Goal: Navigation & Orientation: Find specific page/section

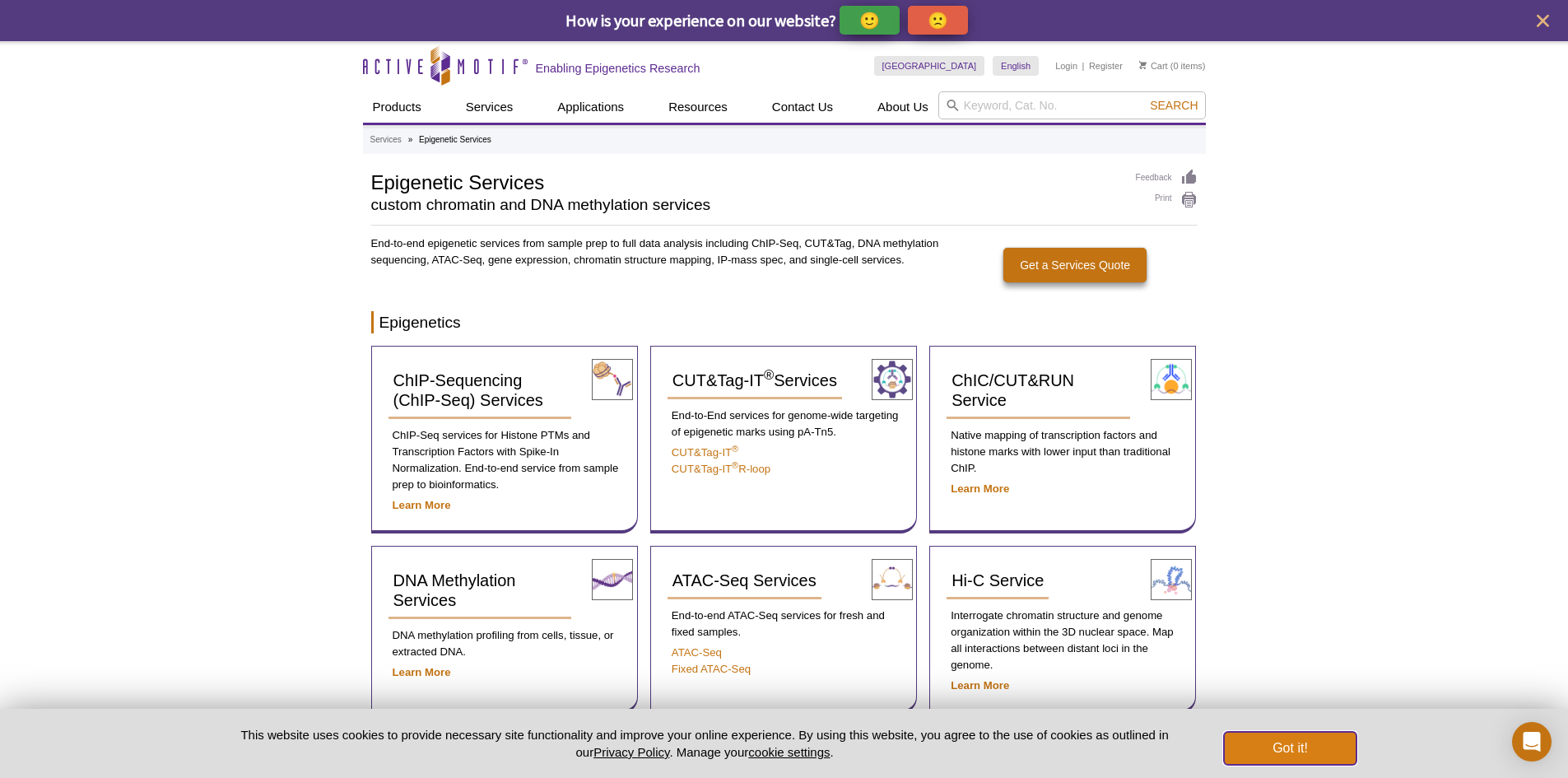
click at [1282, 738] on button "Got it!" at bounding box center [1289, 748] width 132 height 33
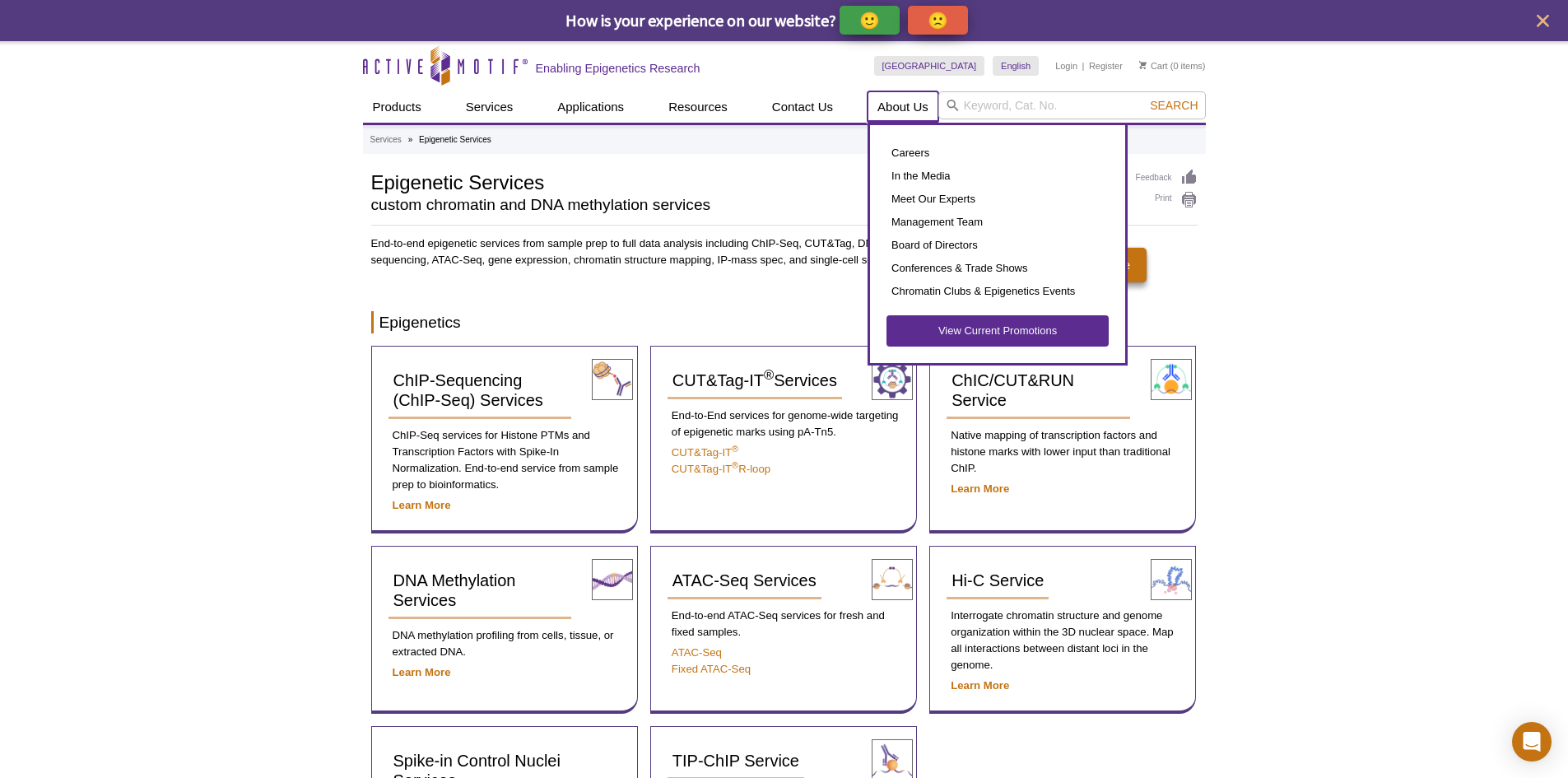
click at [915, 106] on link "About Us" at bounding box center [903, 107] width 71 height 31
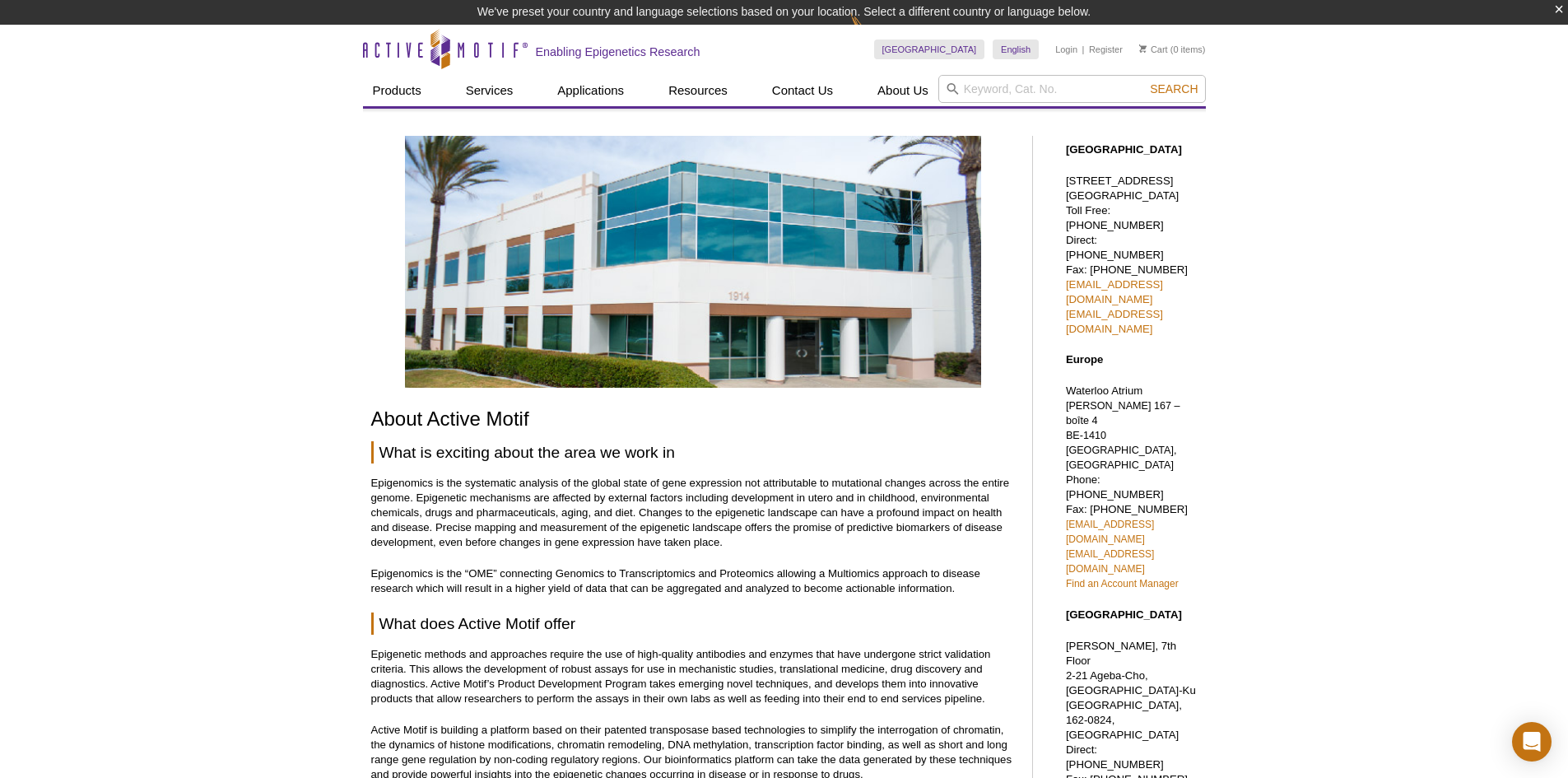
click at [915, 106] on header "Active Motif Logo Enabling Epigenetics Research 0 Search Skip to content Active…" at bounding box center [784, 67] width 843 height 84
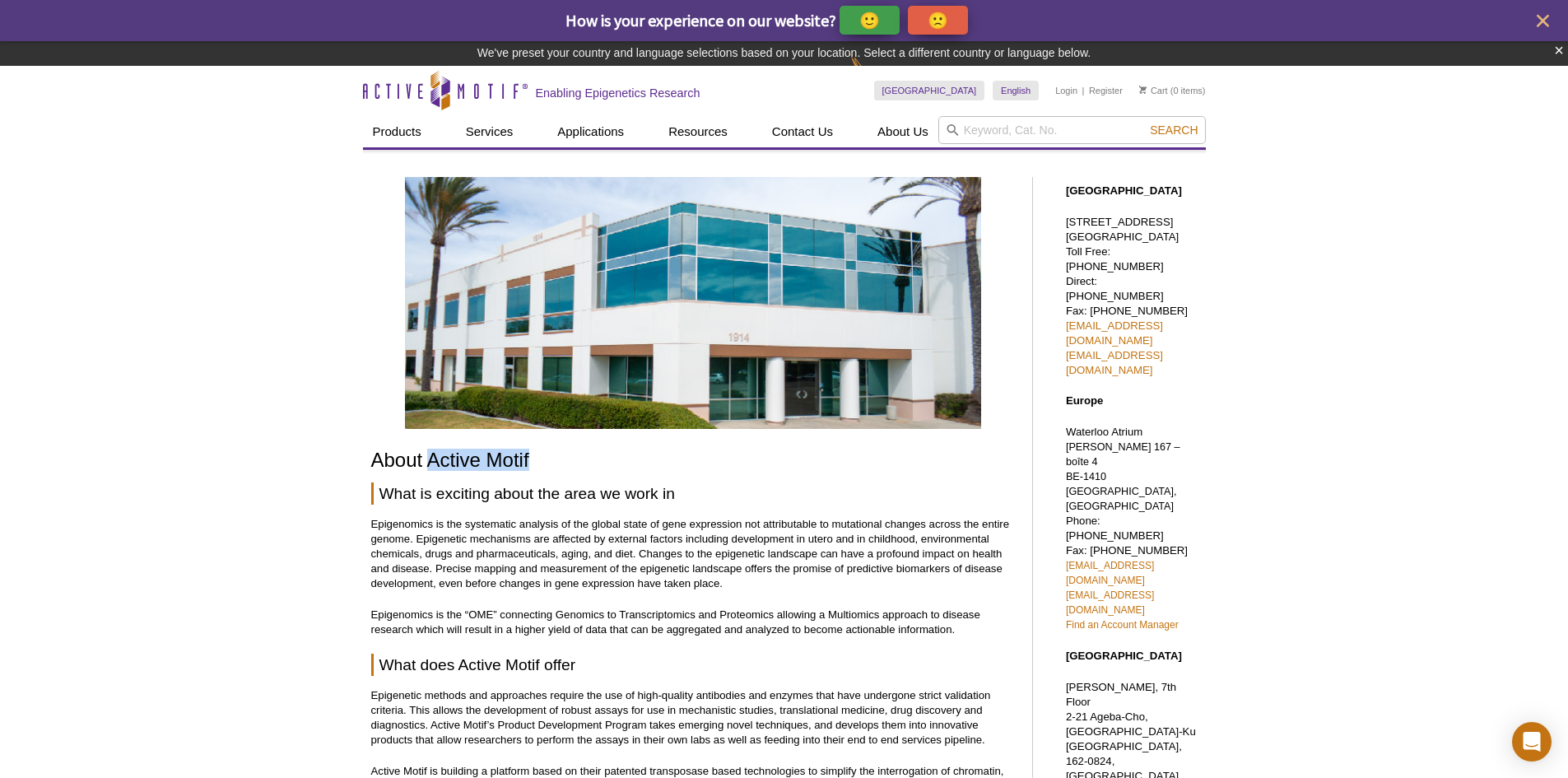
drag, startPoint x: 529, startPoint y: 459, endPoint x: 425, endPoint y: 463, distance: 104.1
click at [425, 463] on h1 "About Active Motif" at bounding box center [693, 461] width 644 height 24
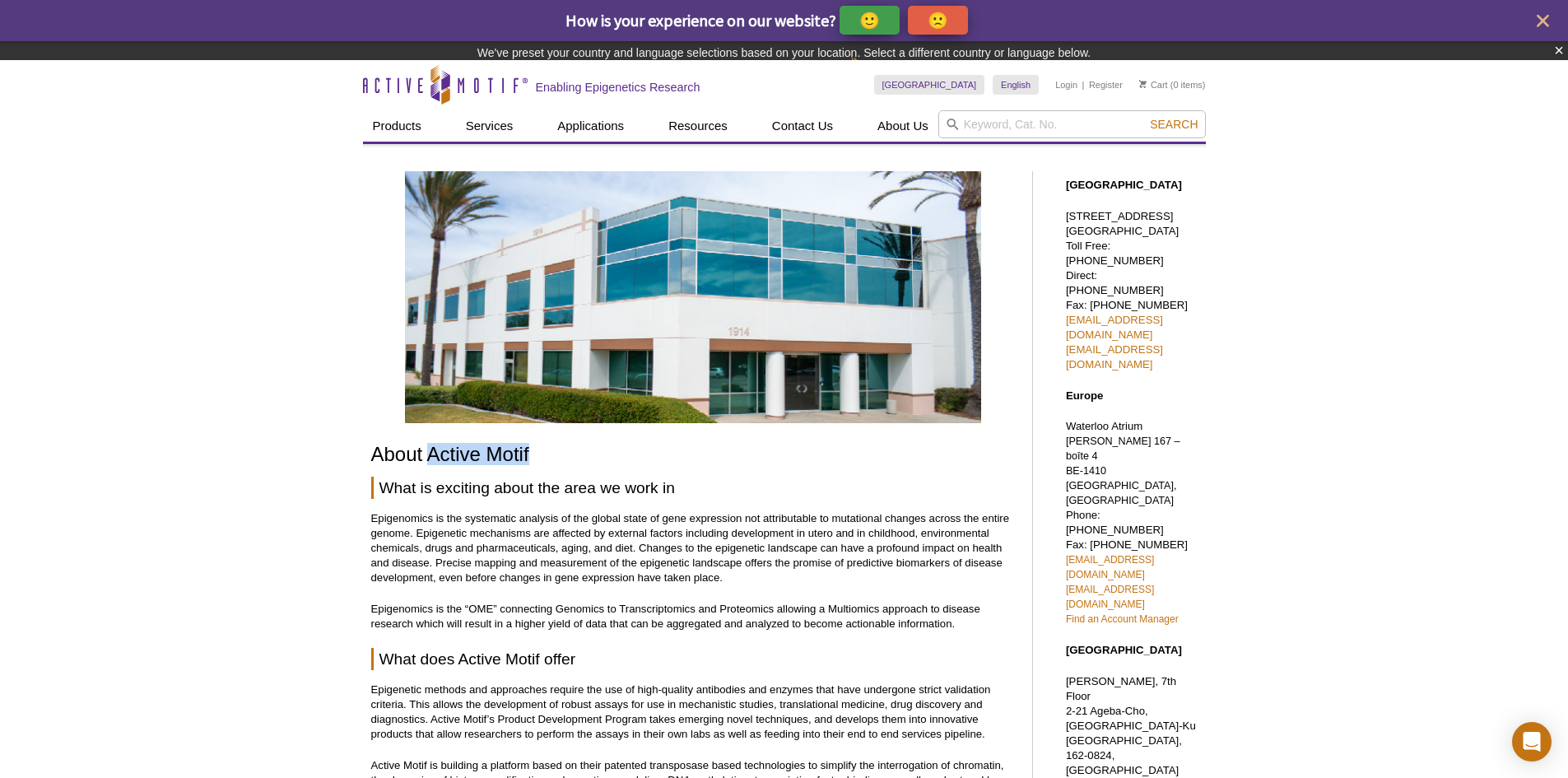
copy h1 "Active Motif"
